Goal: Ask a question

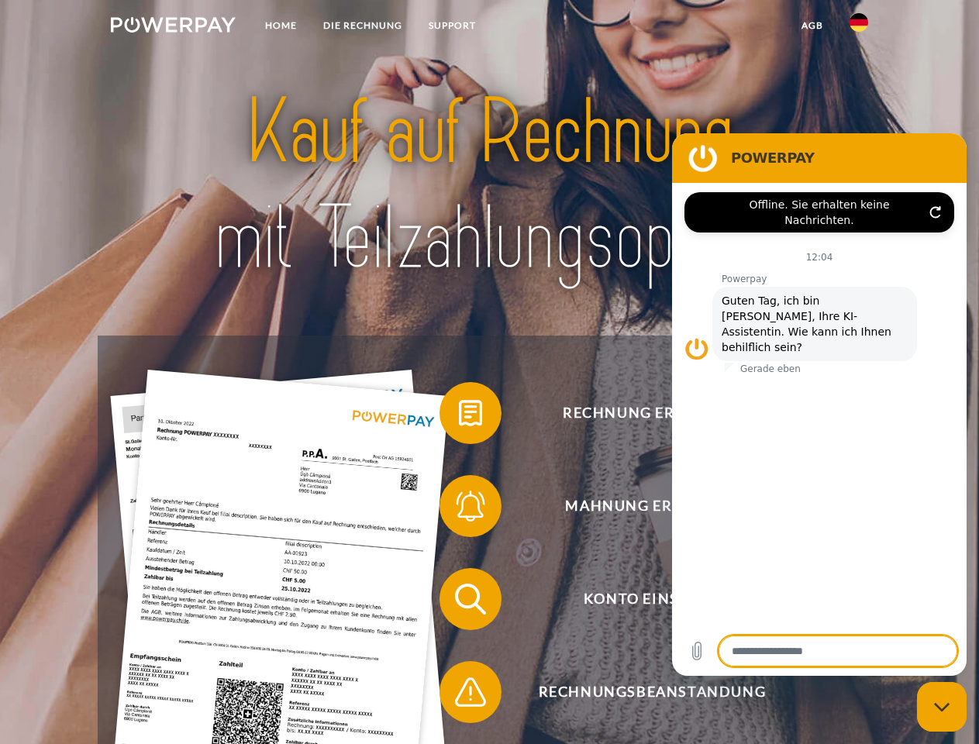
click at [173, 27] on img at bounding box center [173, 25] width 125 height 16
click at [859, 27] on img at bounding box center [859, 22] width 19 height 19
click at [812, 26] on link "agb" at bounding box center [813, 26] width 48 height 28
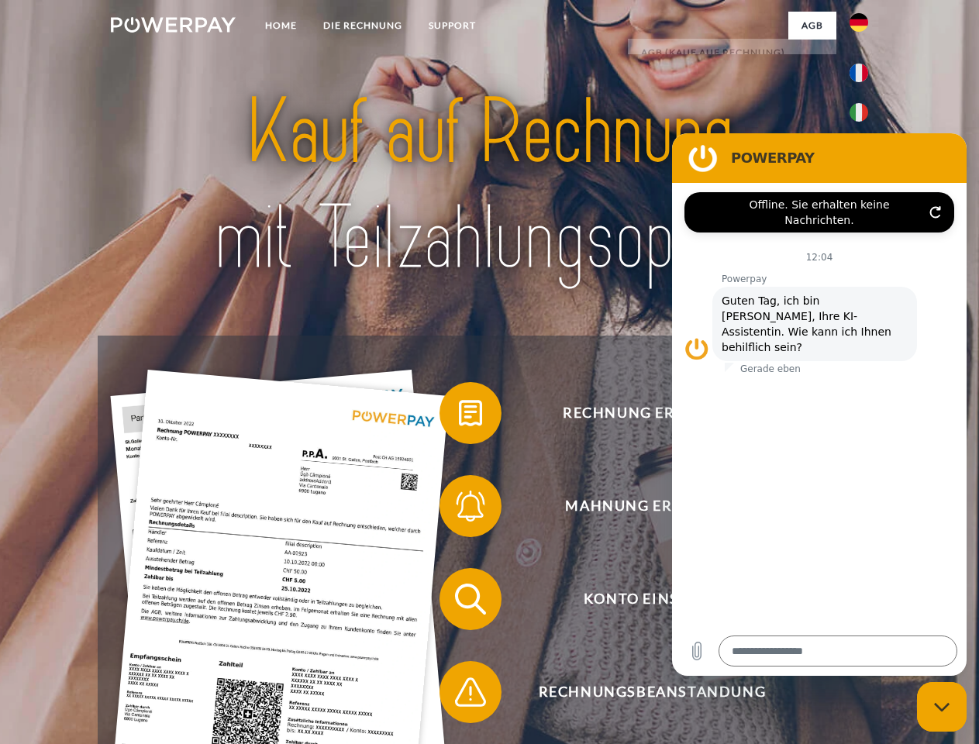
click at [459, 416] on span at bounding box center [448, 414] width 78 height 78
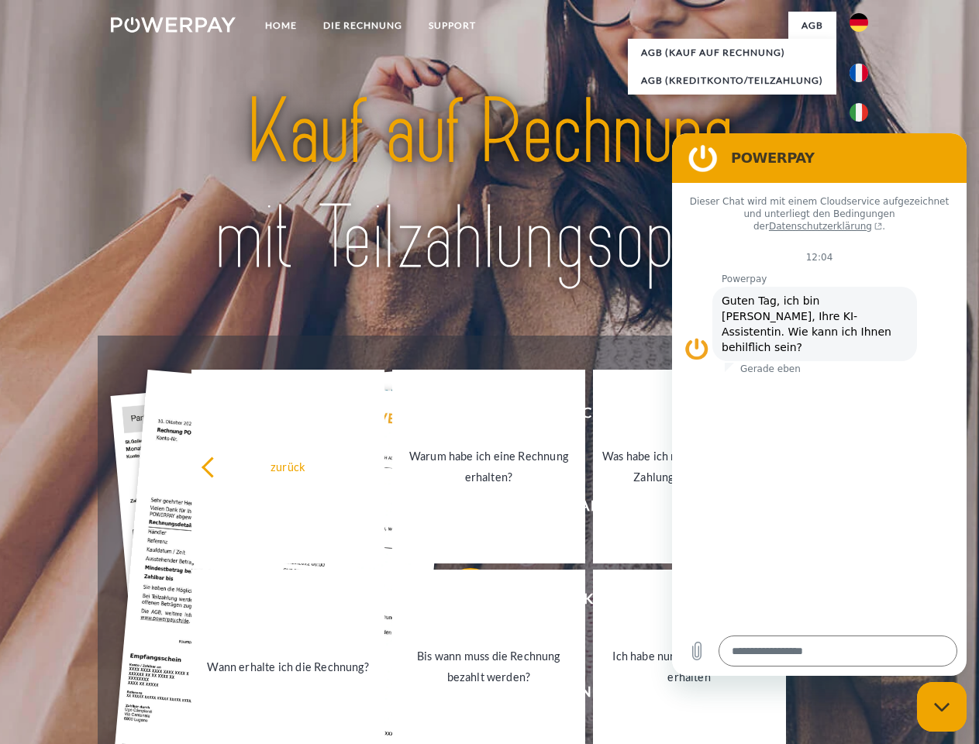
click at [459, 603] on link "Bis wann muss die Rechnung bezahlt werden?" at bounding box center [488, 667] width 193 height 194
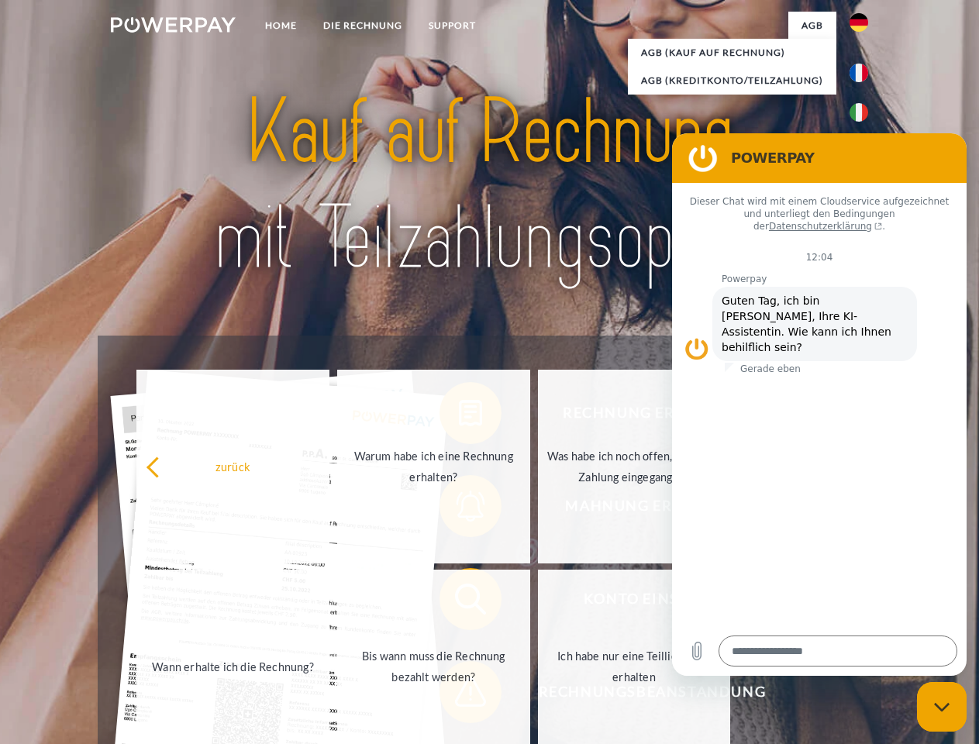
click at [459, 696] on span at bounding box center [448, 693] width 78 height 78
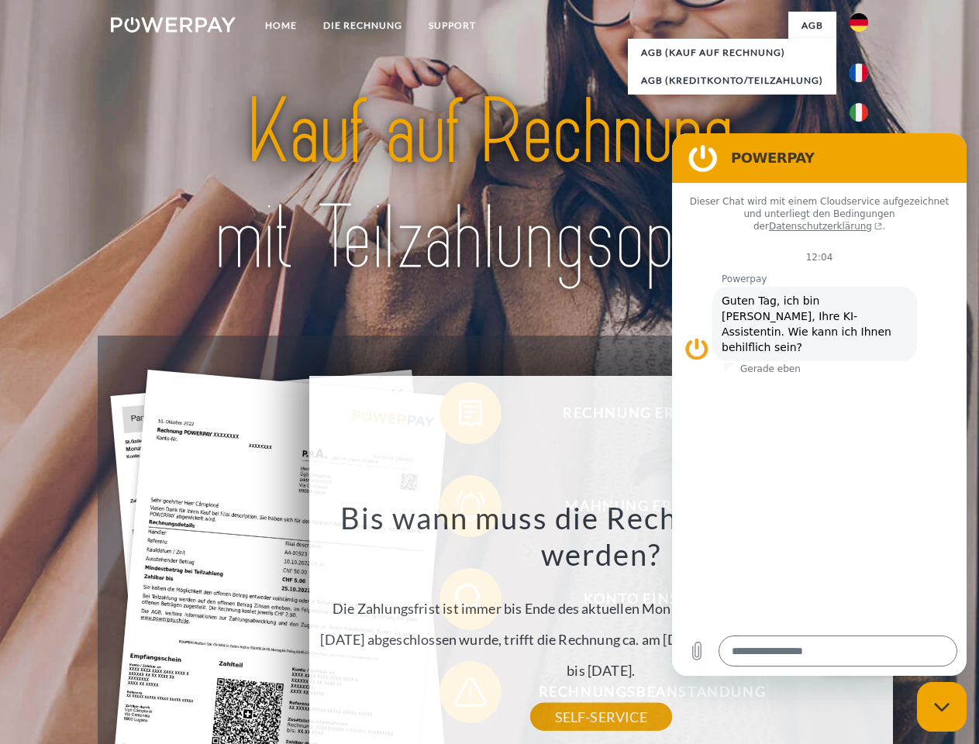
click at [942, 707] on icon "Messaging-Fenster schließen" at bounding box center [942, 708] width 16 height 10
type textarea "*"
